Goal: Information Seeking & Learning: Learn about a topic

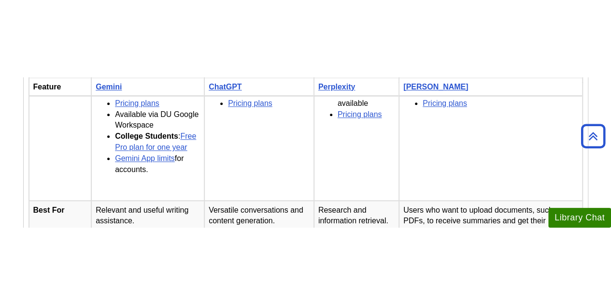
scroll to position [427, 0]
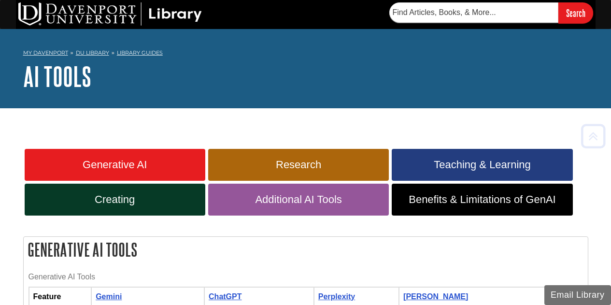
scroll to position [427, 0]
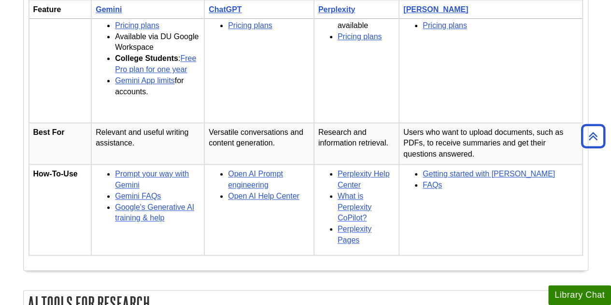
drag, startPoint x: 0, startPoint y: 0, endPoint x: 237, endPoint y: 119, distance: 265.5
click at [237, 119] on td "Free plan available Pricing plans" at bounding box center [259, 64] width 110 height 118
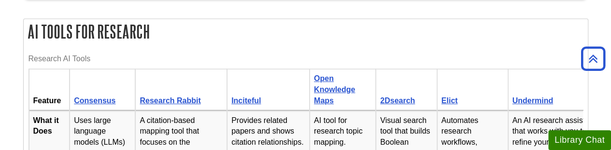
scroll to position [670, 0]
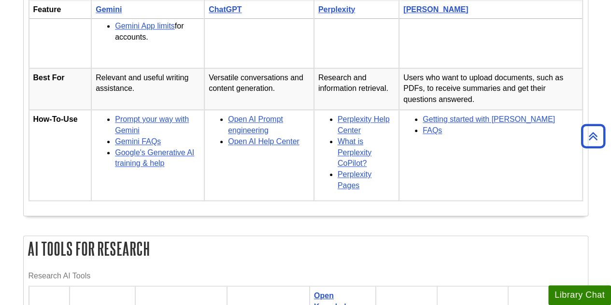
scroll to position [481, 0]
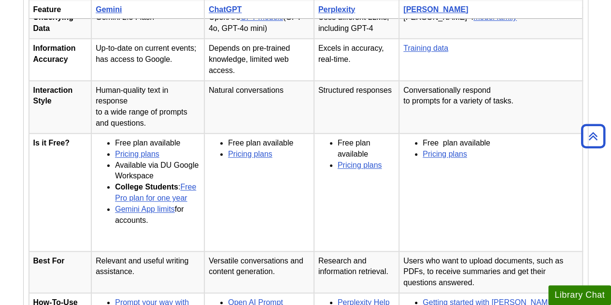
scroll to position [248, 0]
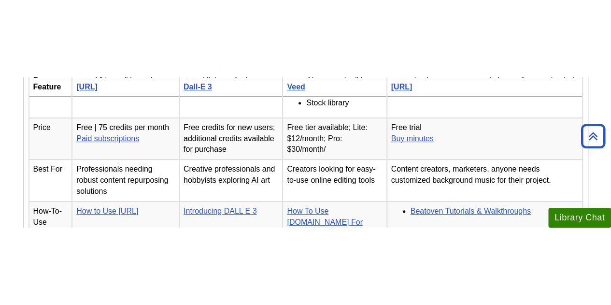
scroll to position [2116, 0]
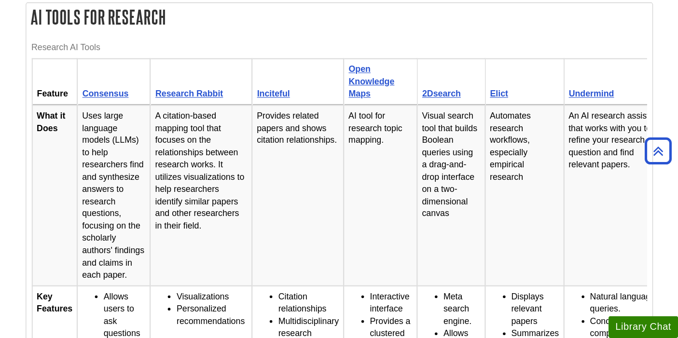
scroll to position [703, 0]
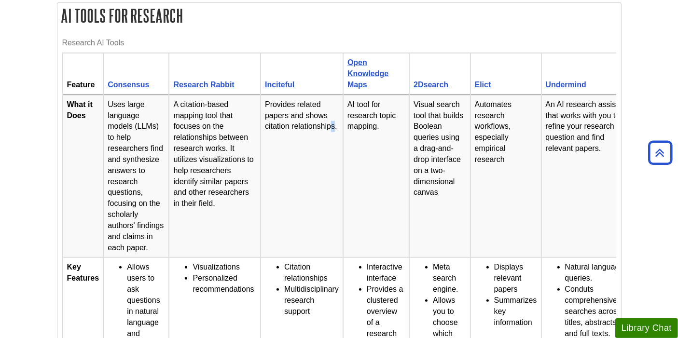
drag, startPoint x: 608, startPoint y: 5, endPoint x: 330, endPoint y: 188, distance: 332.8
click at [330, 188] on td "Provides related papers and shows citation relationships." at bounding box center [302, 176] width 83 height 163
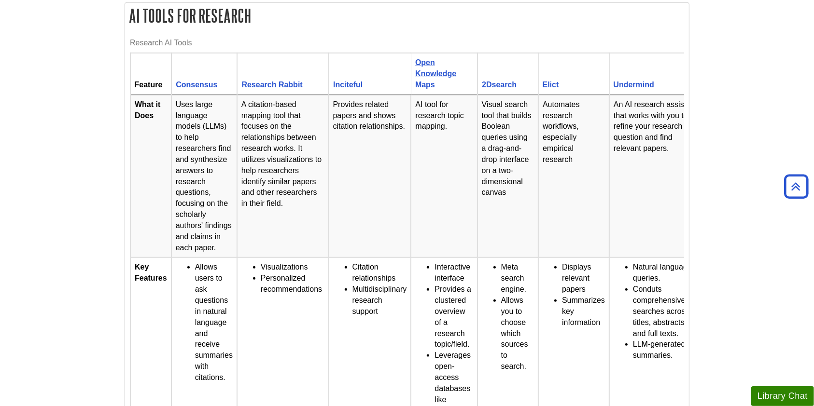
drag, startPoint x: 501, startPoint y: 10, endPoint x: 449, endPoint y: 232, distance: 227.8
click at [449, 232] on td "AI tool for research topic mapping." at bounding box center [444, 176] width 66 height 163
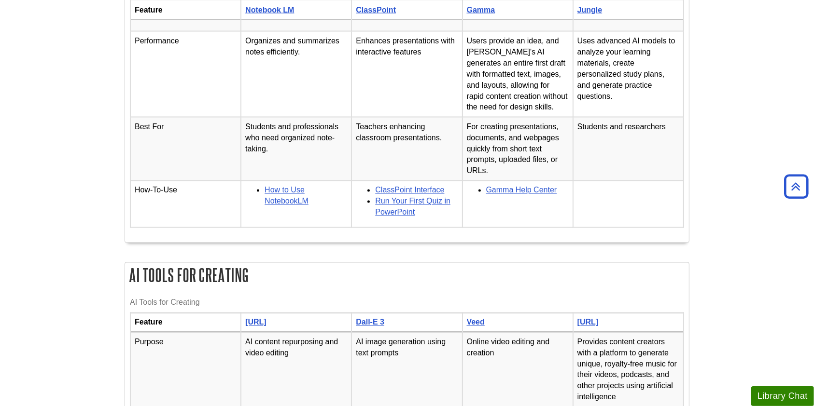
scroll to position [1685, 0]
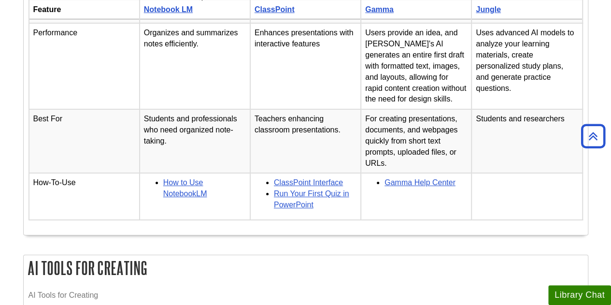
drag, startPoint x: 670, startPoint y: 14, endPoint x: 338, endPoint y: 144, distance: 356.9
click at [338, 144] on td "Teachers enhancing classroom presentations." at bounding box center [305, 141] width 111 height 64
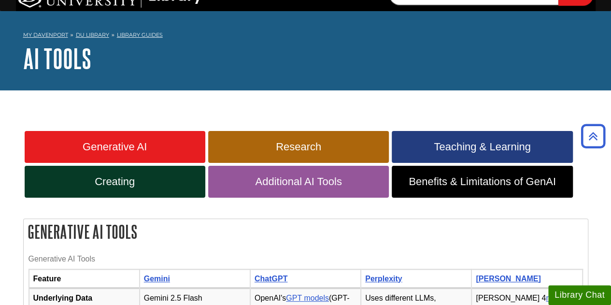
scroll to position [0, 0]
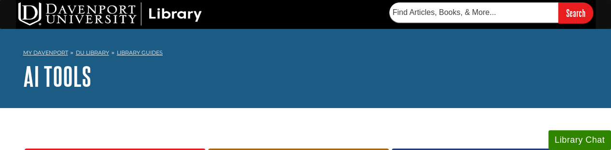
click at [220, 55] on nav "My [PERSON_NAME] DU Library Library Guides AI Tools Home" at bounding box center [305, 53] width 565 height 15
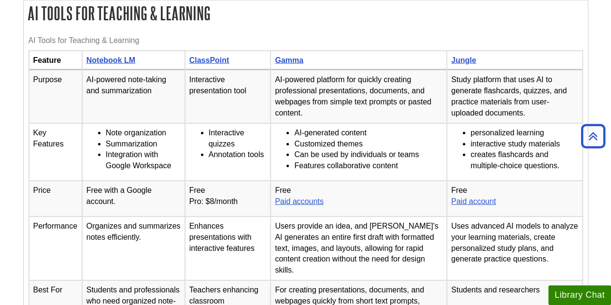
scroll to position [1316, 0]
